Goal: Information Seeking & Learning: Learn about a topic

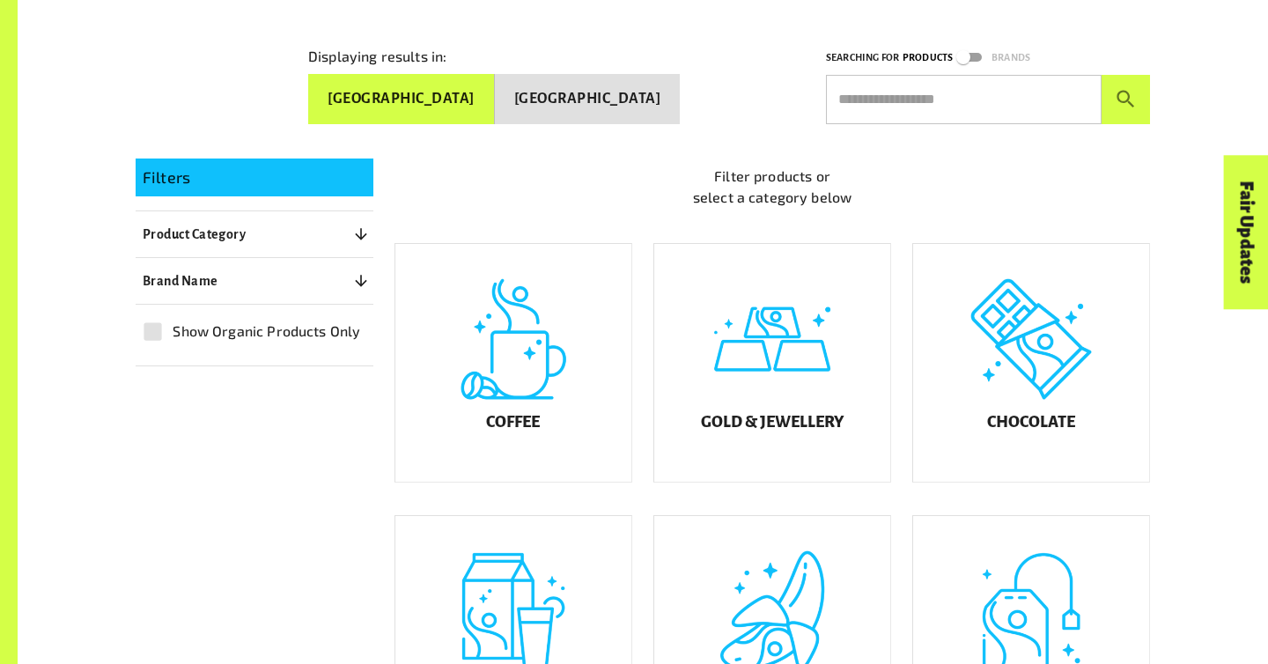
scroll to position [462, 0]
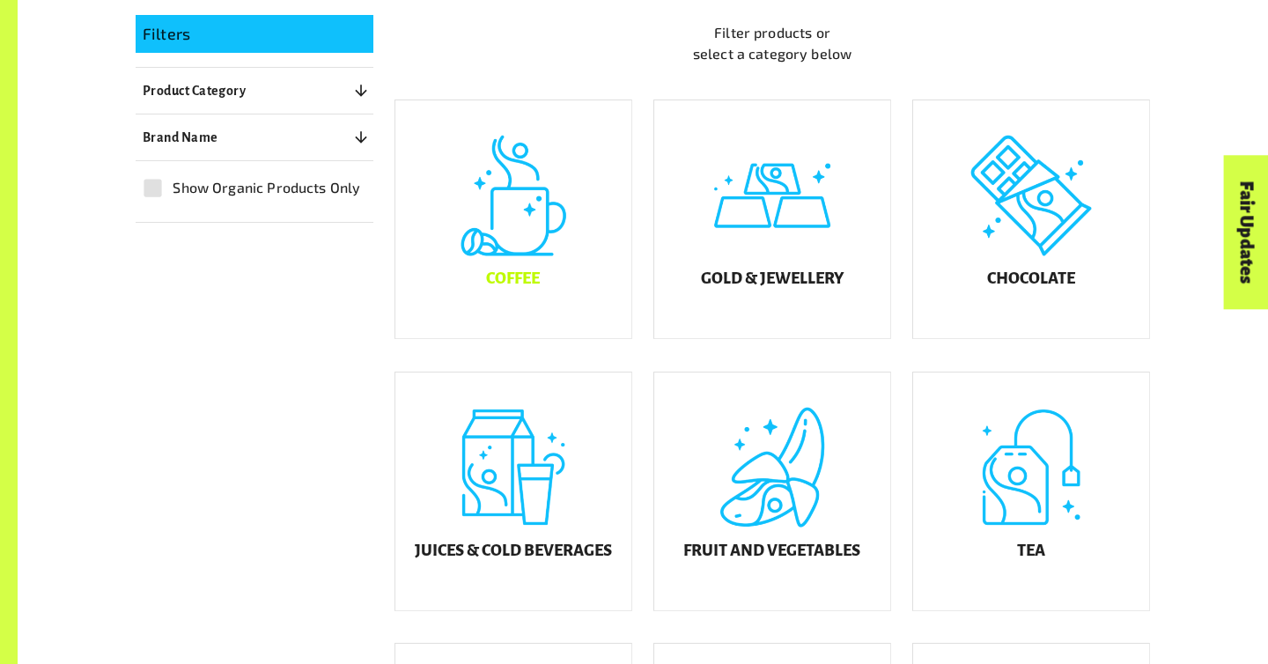
click at [503, 288] on h5 "Coffee" at bounding box center [513, 279] width 54 height 18
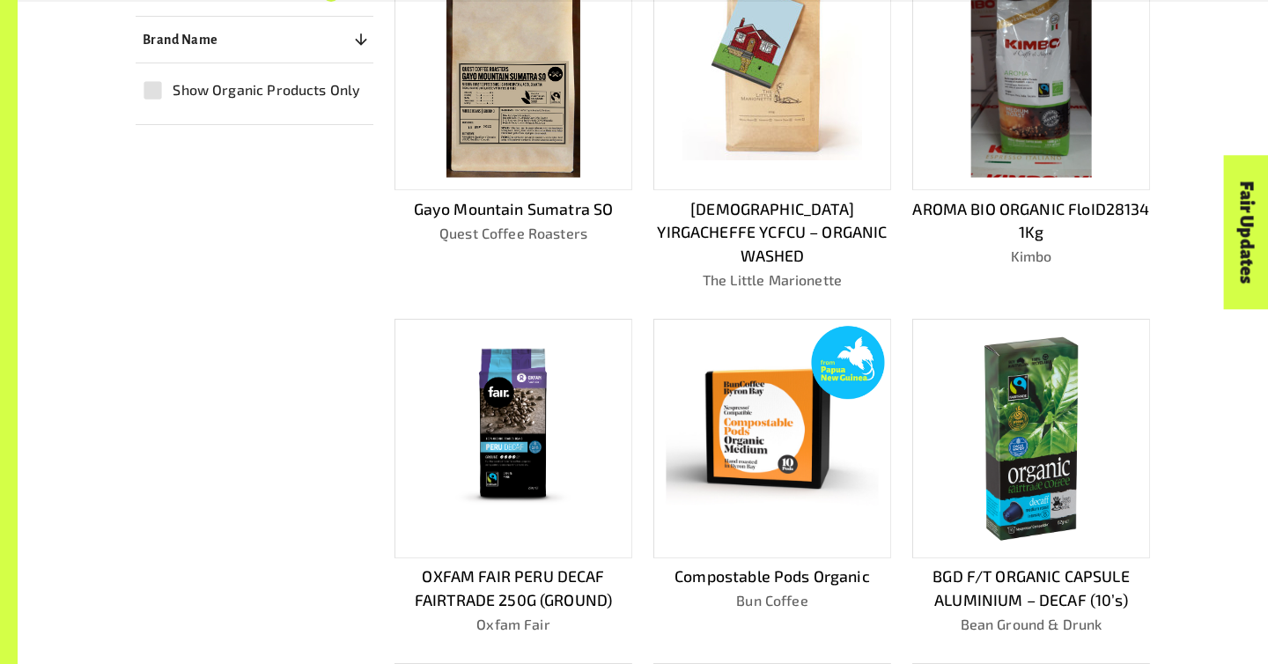
scroll to position [591, 0]
click at [522, 408] on img at bounding box center [513, 440] width 178 height 214
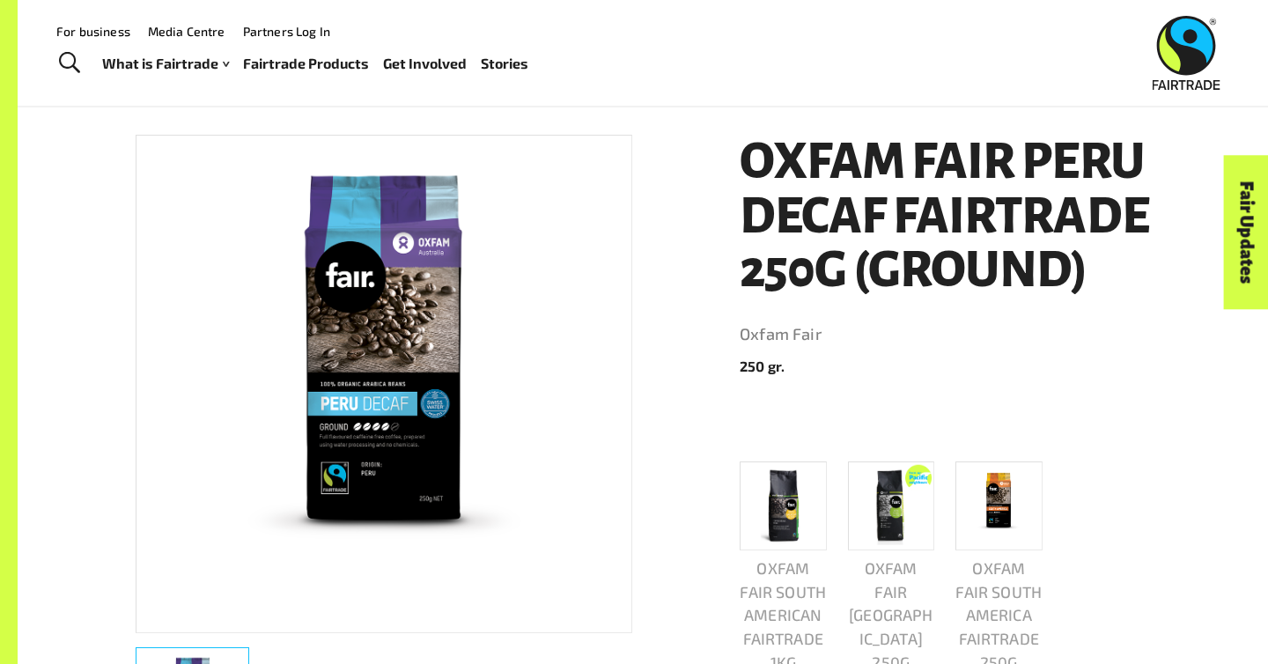
scroll to position [241, 0]
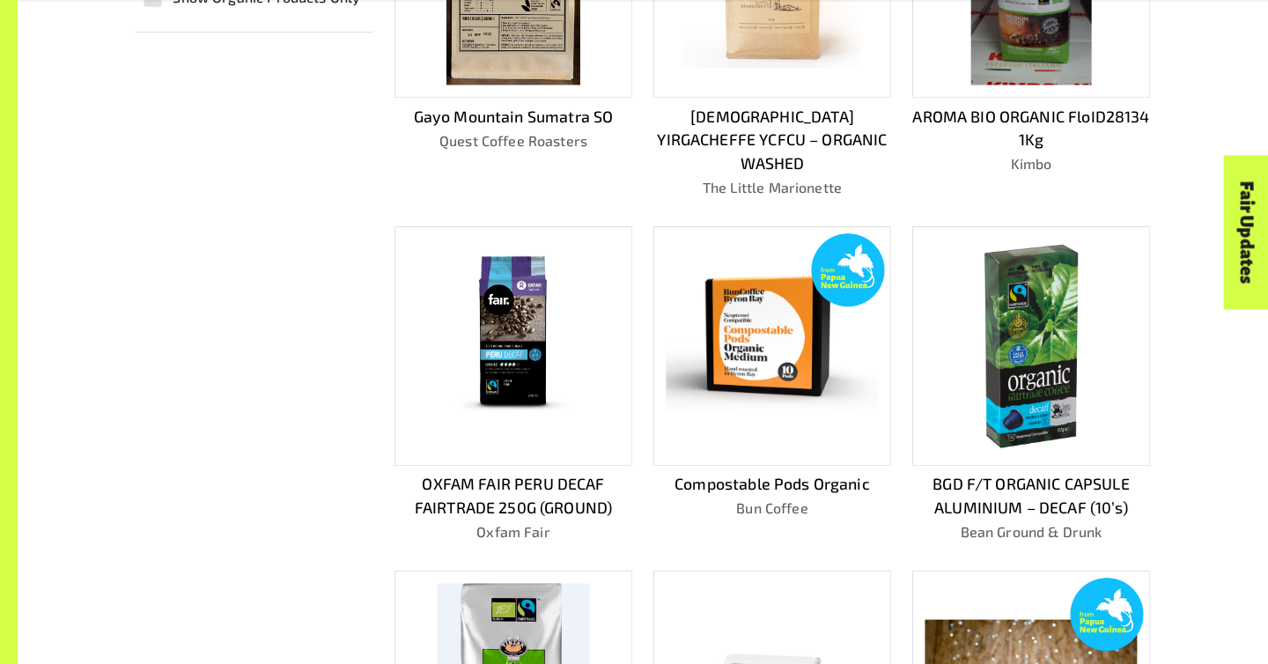
scroll to position [708, 0]
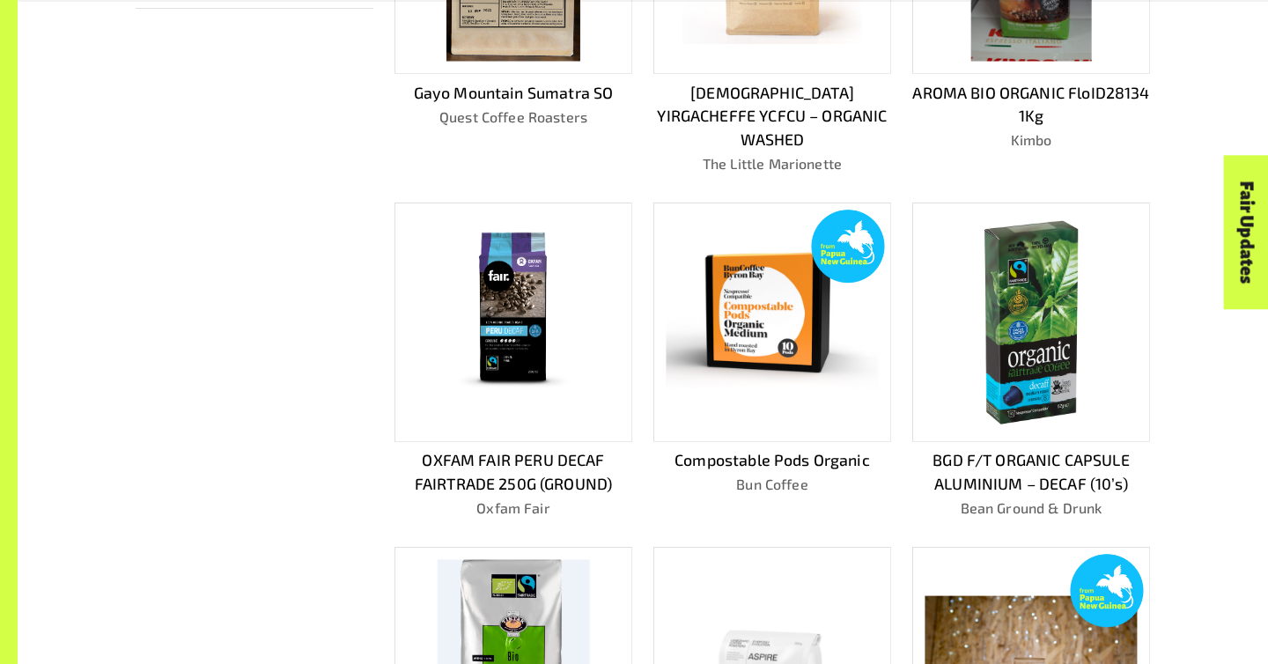
click at [1067, 361] on img at bounding box center [1030, 323] width 212 height 212
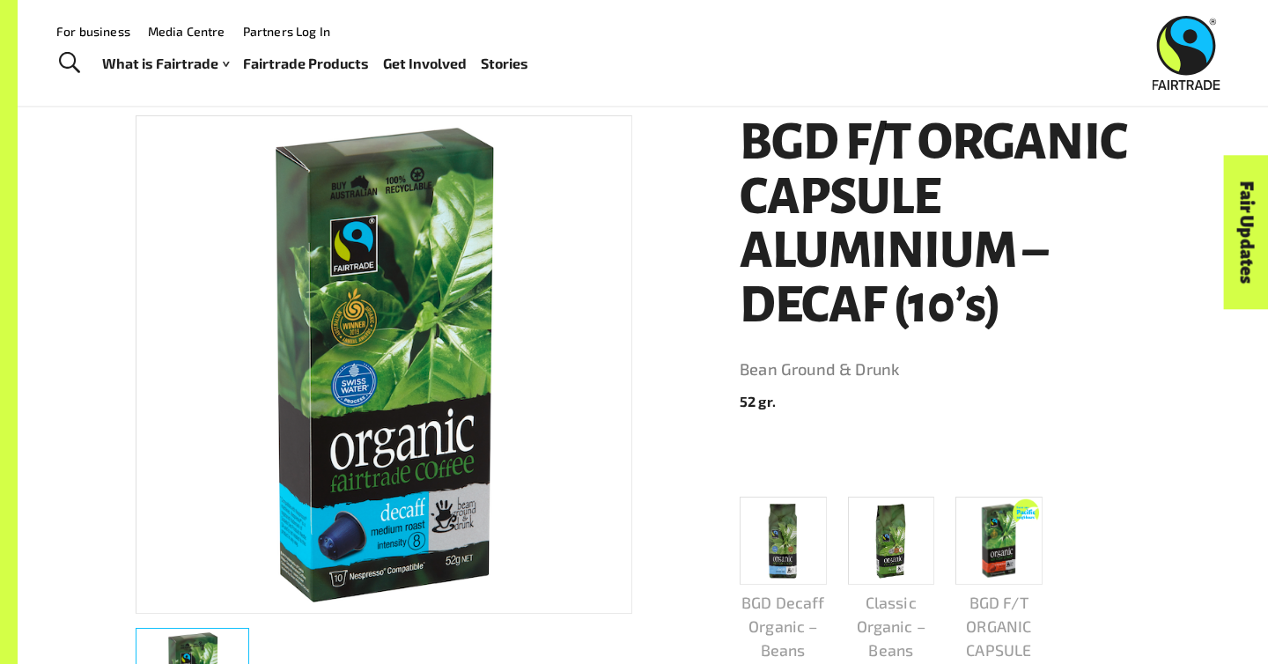
scroll to position [254, 0]
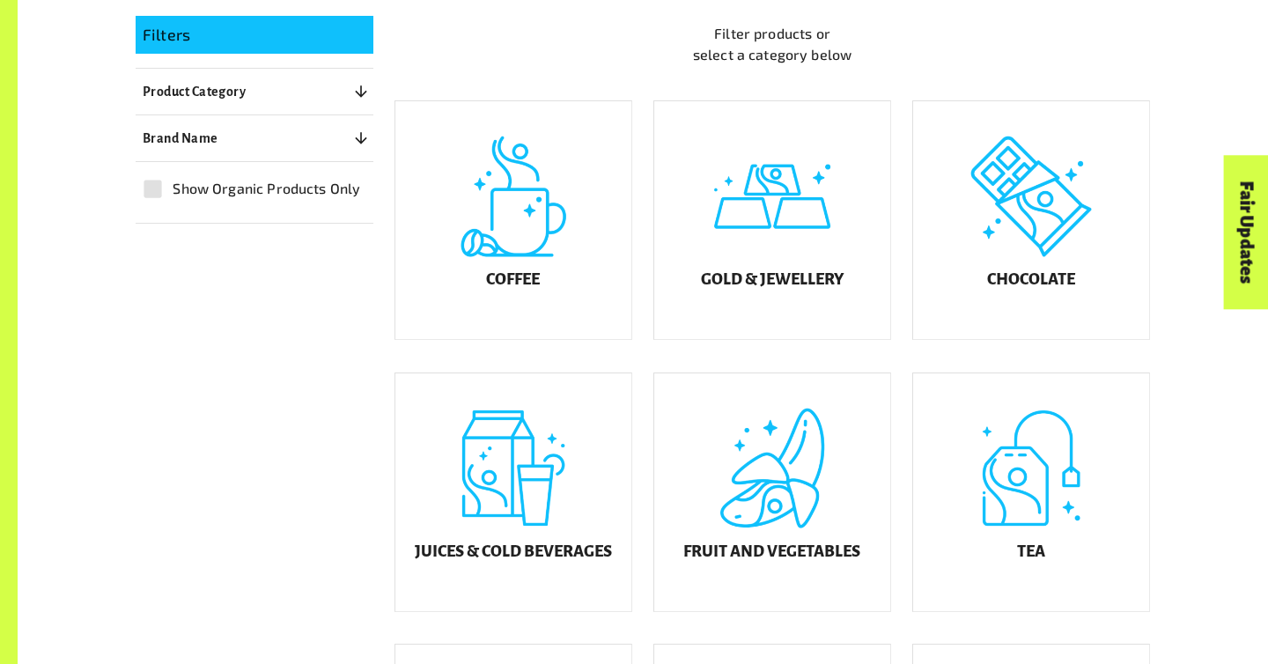
scroll to position [462, 0]
click at [760, 237] on div "Gold & Jewellery" at bounding box center [772, 219] width 236 height 238
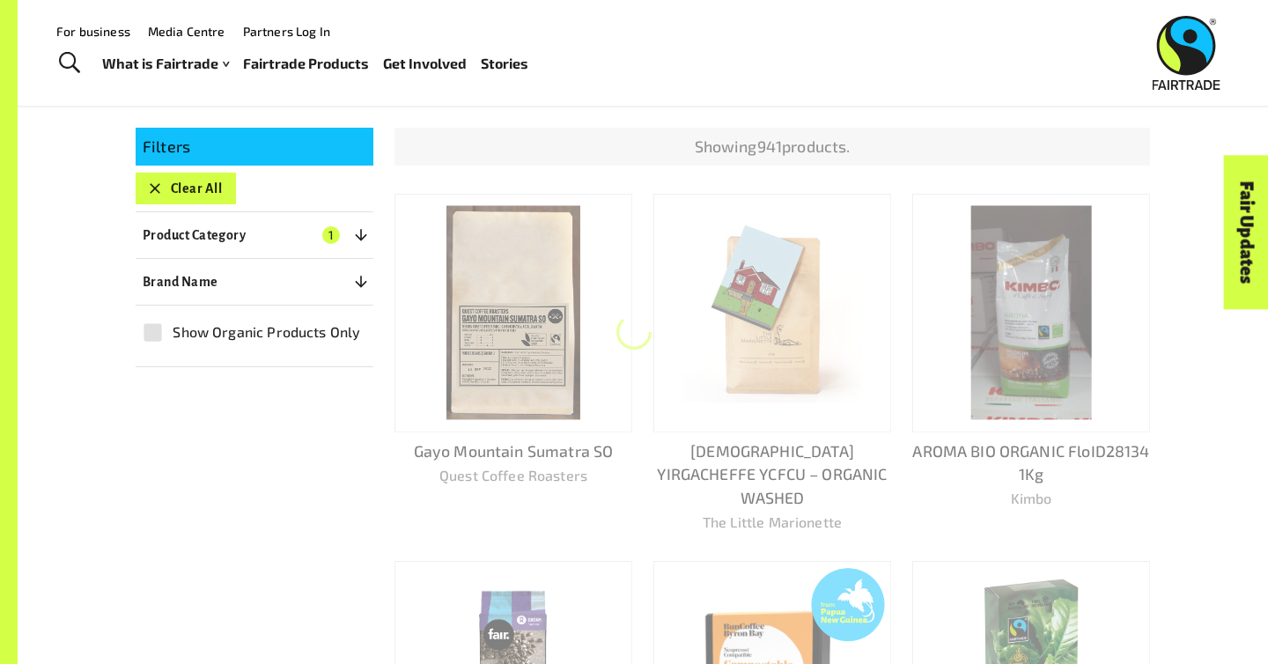
scroll to position [306, 0]
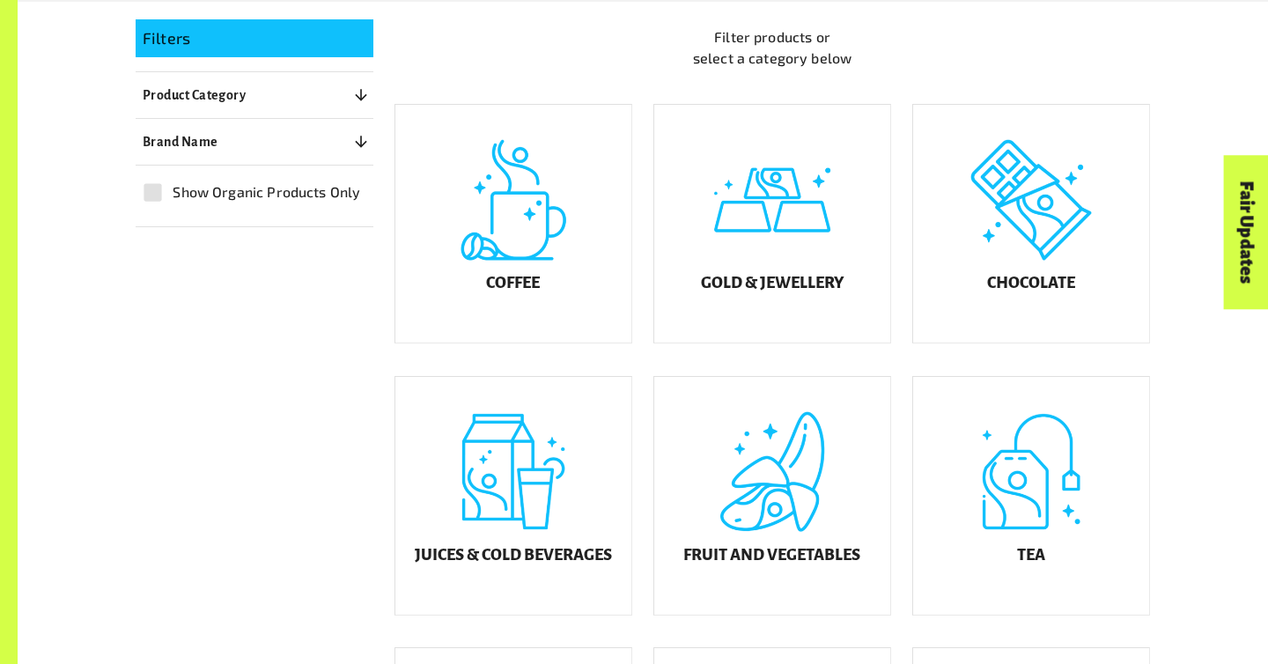
scroll to position [462, 0]
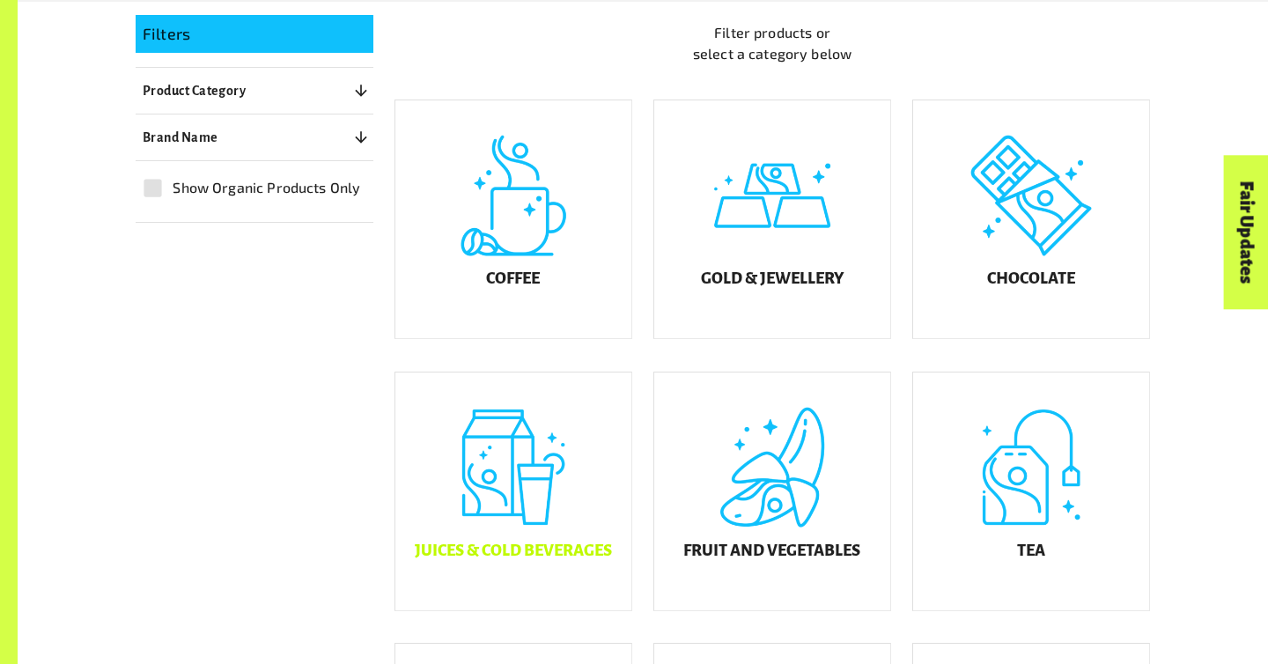
click at [567, 440] on div "Juices & Cold Beverages" at bounding box center [513, 491] width 236 height 238
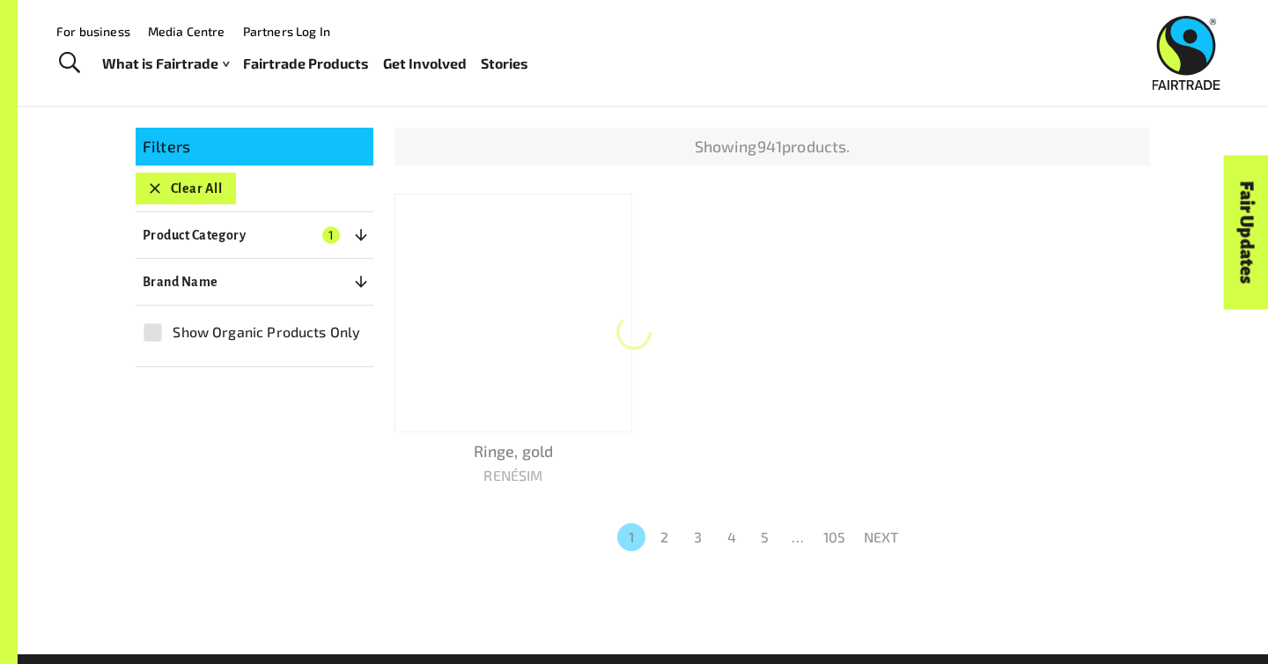
scroll to position [306, 0]
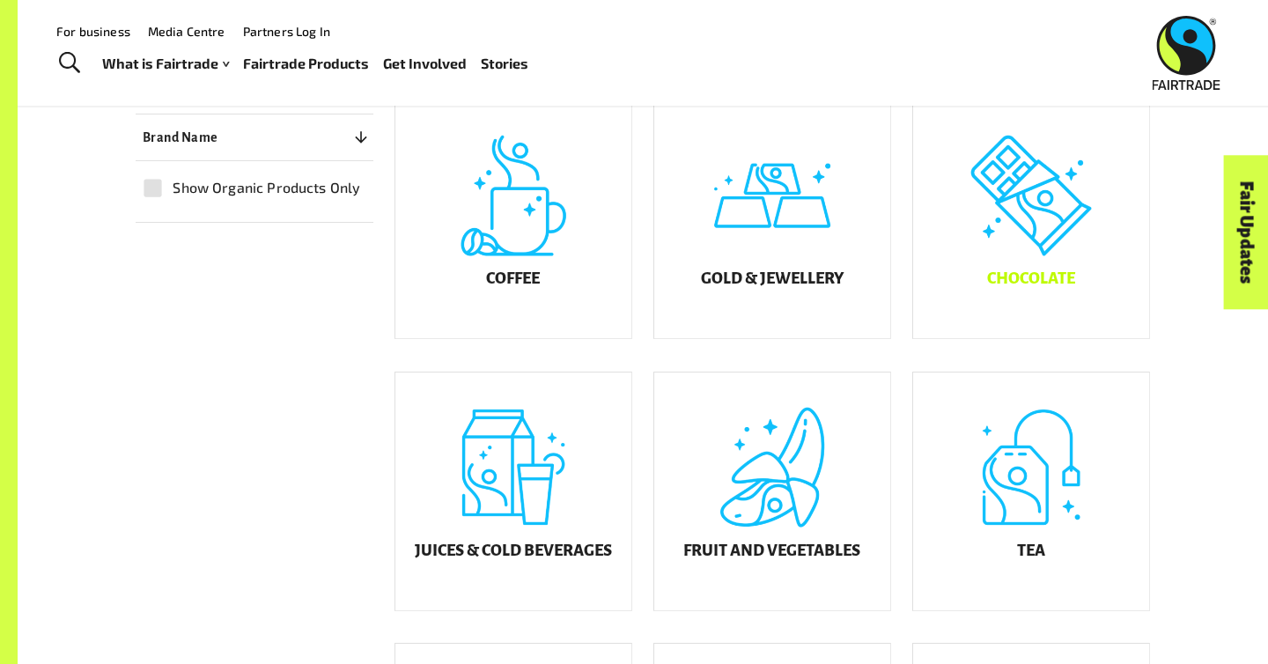
click at [1019, 242] on div "Chocolate" at bounding box center [1031, 219] width 236 height 238
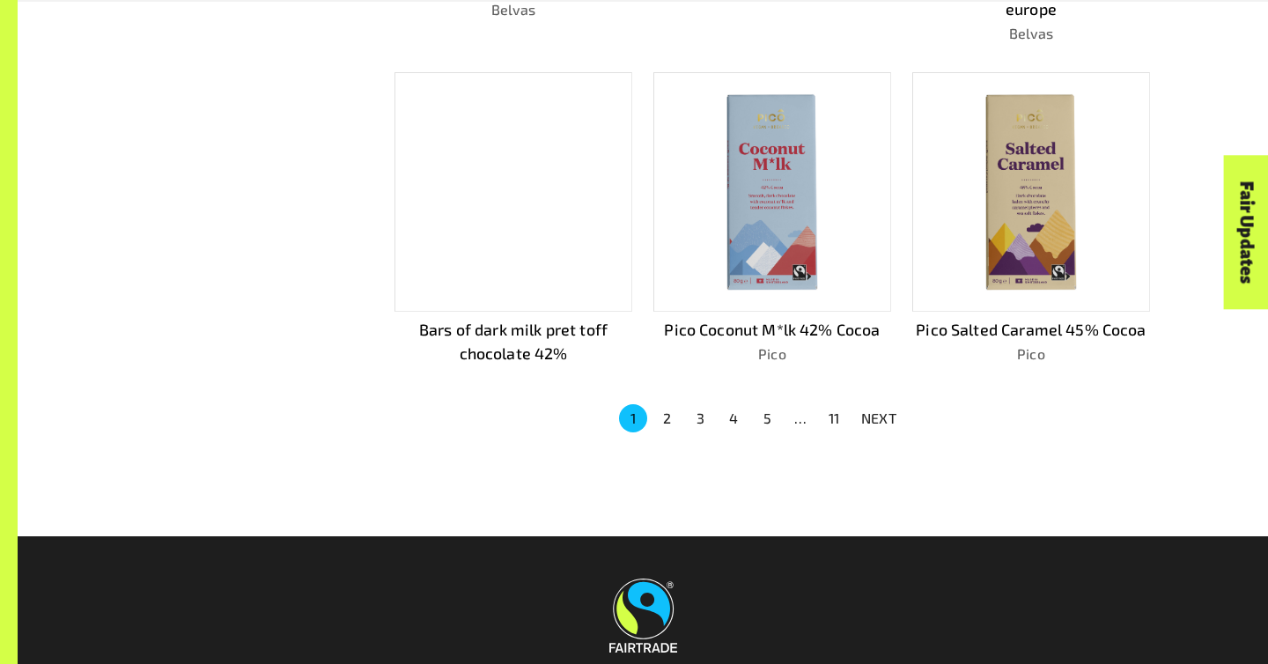
scroll to position [1187, 0]
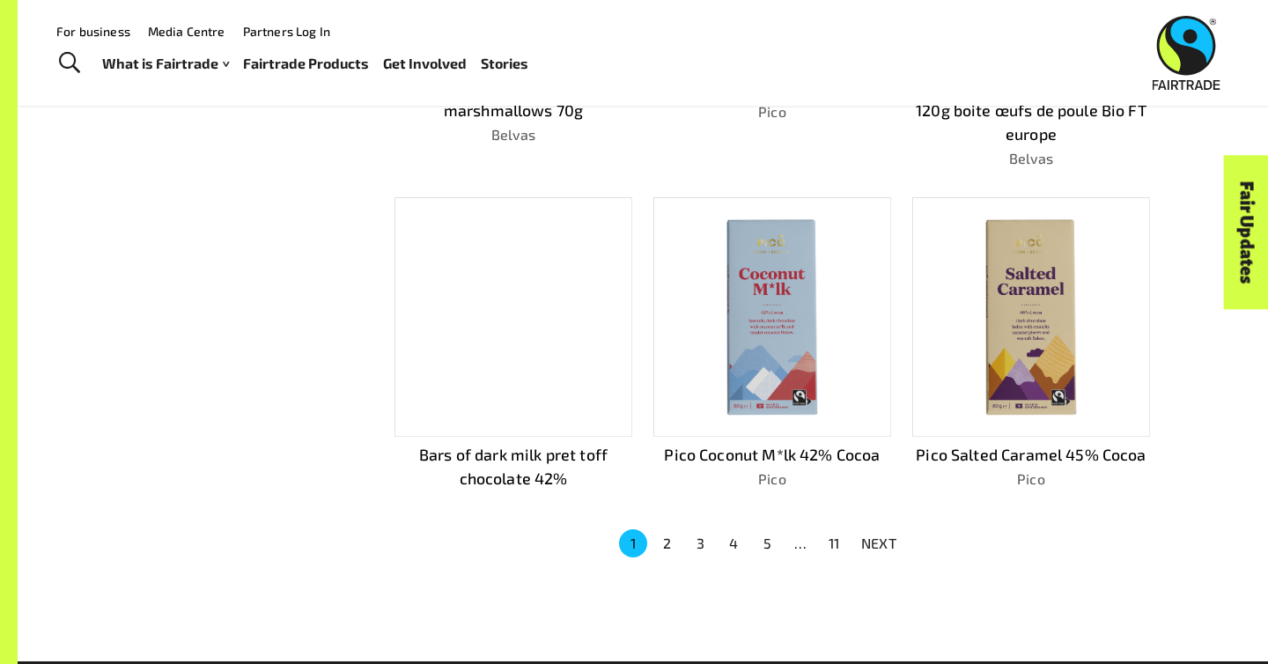
click at [1004, 313] on img at bounding box center [1030, 316] width 212 height 212
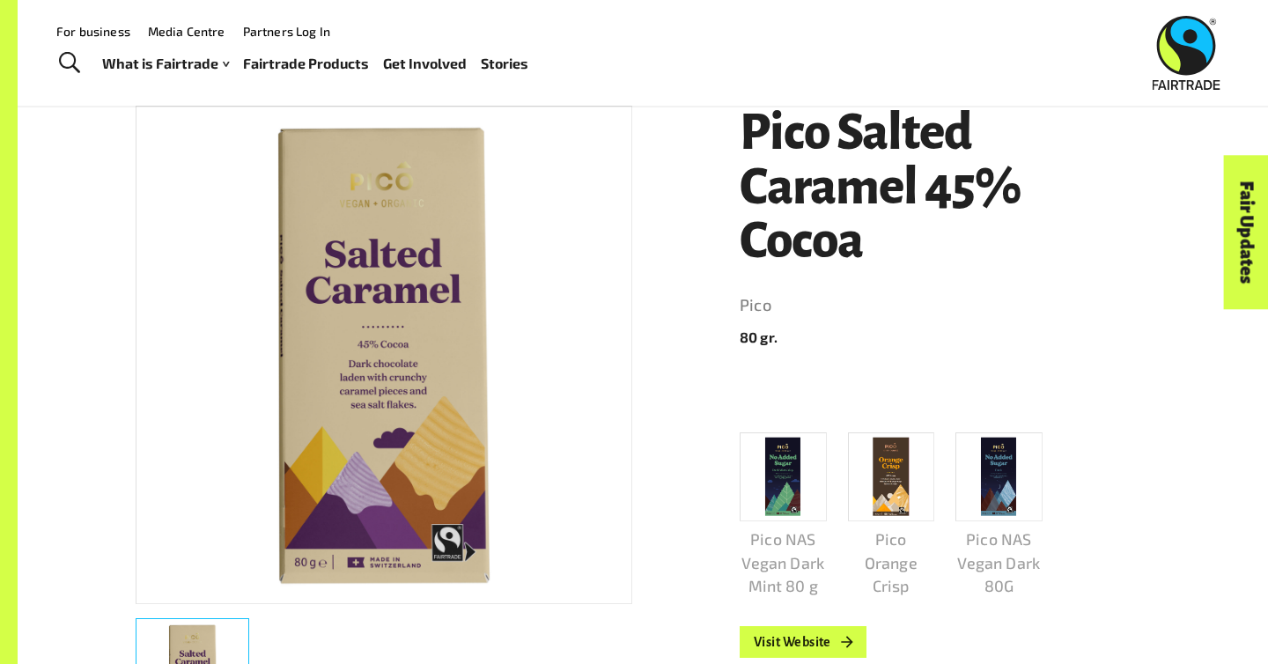
scroll to position [267, 0]
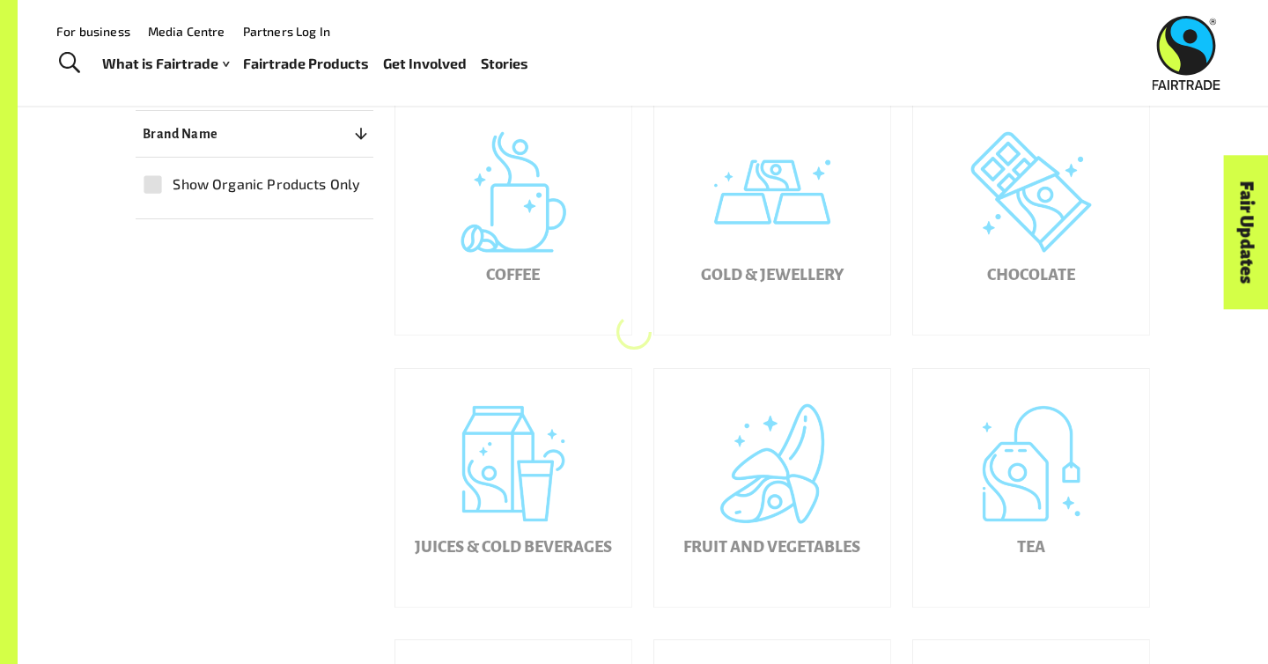
scroll to position [462, 0]
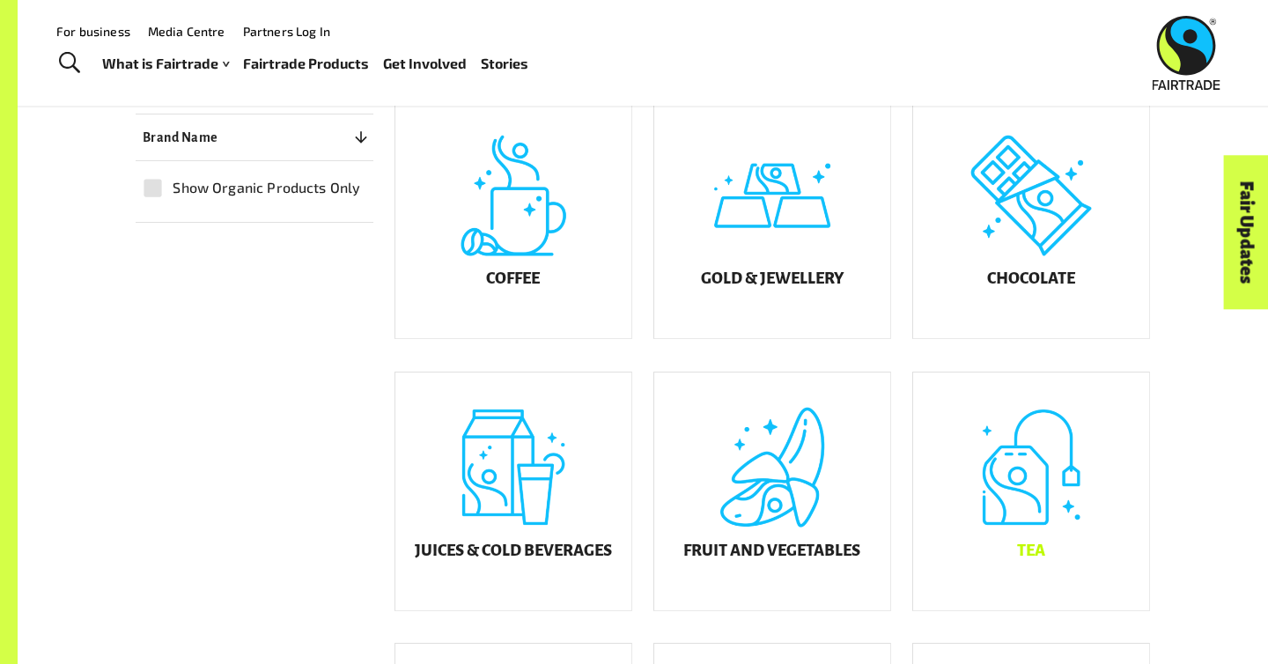
click at [996, 505] on div "Tea" at bounding box center [1031, 491] width 236 height 238
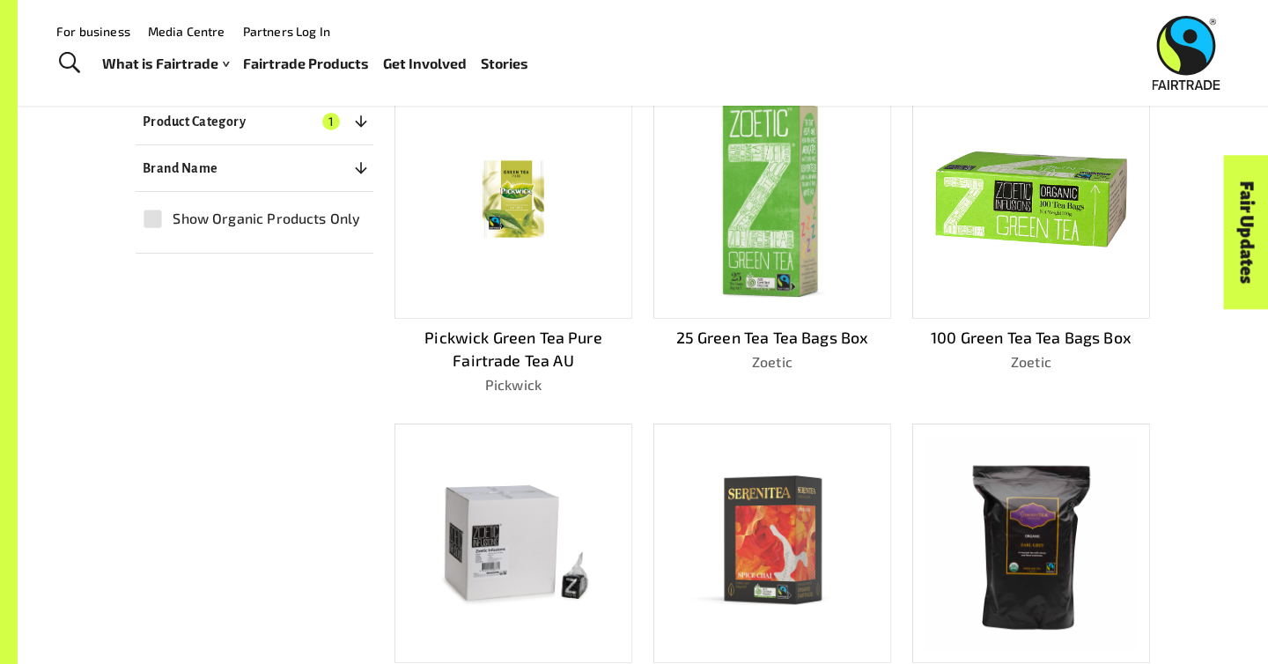
scroll to position [439, 0]
